Goal: Information Seeking & Learning: Learn about a topic

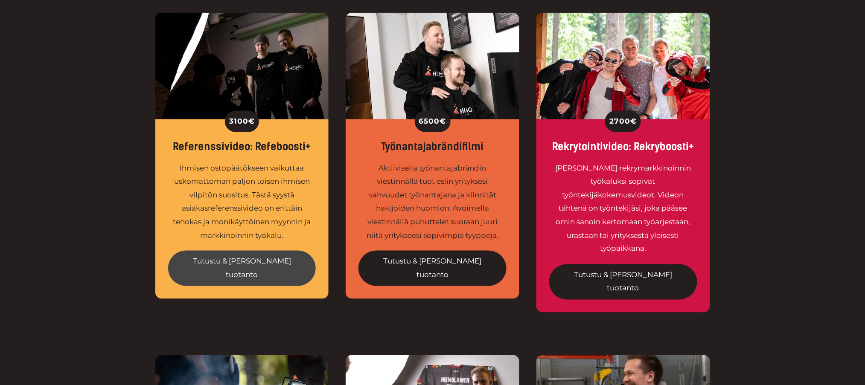
click at [254, 263] on link "Tutustu & tilaa tuotanto" at bounding box center [242, 268] width 148 height 35
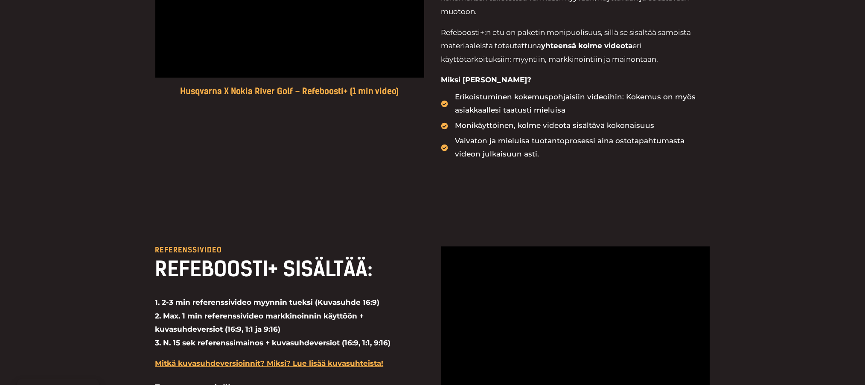
scroll to position [569, 0]
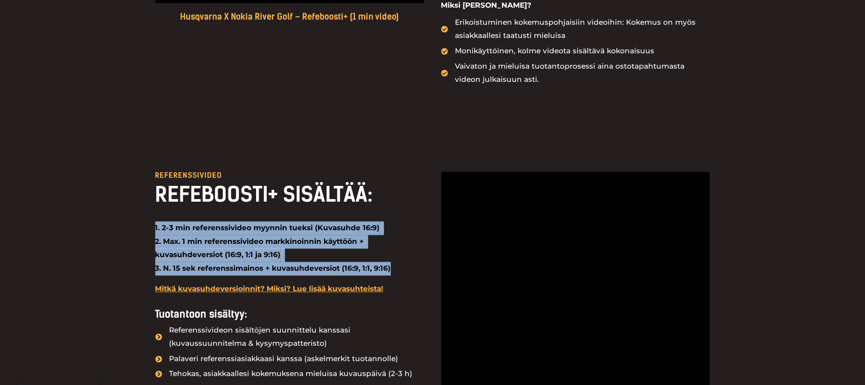
drag, startPoint x: 347, startPoint y: 265, endPoint x: 145, endPoint y: 228, distance: 205.7
click at [145, 228] on div "Referenssivideo REFEBOOSTI+ SISÄLTÄÄ: 1. 2-3 min referenssivideo myynnin tueksi…" at bounding box center [432, 368] width 865 height 476
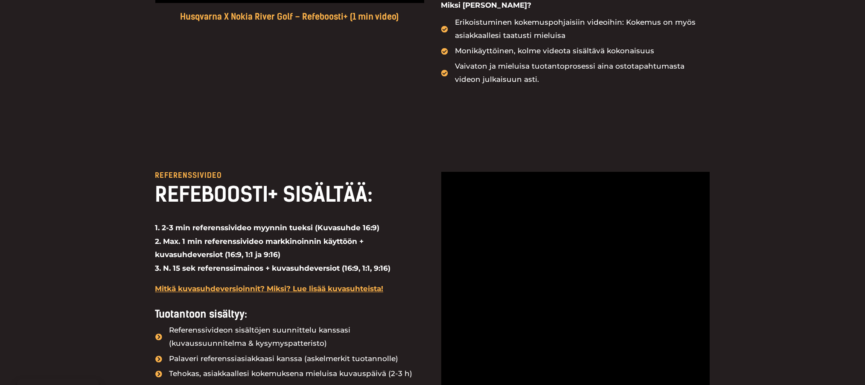
click at [142, 206] on div "Referenssivideo REFEBOOSTI+ SISÄLTÄÄ: 1. 2-3 min referenssivideo myynnin tueksi…" at bounding box center [432, 368] width 865 height 476
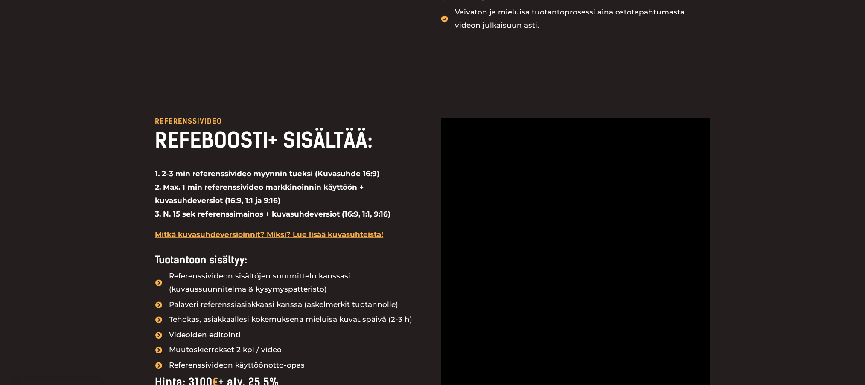
scroll to position [683, 0]
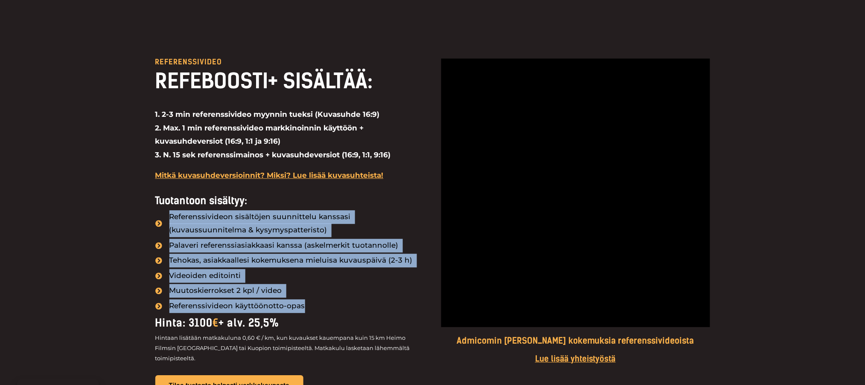
drag, startPoint x: 171, startPoint y: 212, endPoint x: 320, endPoint y: 306, distance: 175.9
click at [320, 306] on ul "Referenssivideon sisältöjen suunnittelu kanssasi (kuvaussuunnitelma & kysymyspa…" at bounding box center [289, 261] width 269 height 103
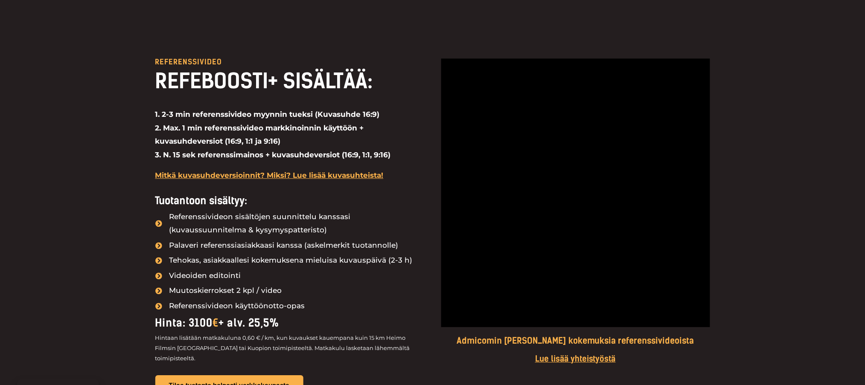
click at [259, 205] on h4 "Tuotantoon sisältyy:" at bounding box center [289, 201] width 269 height 12
